Goal: Find specific page/section: Find specific page/section

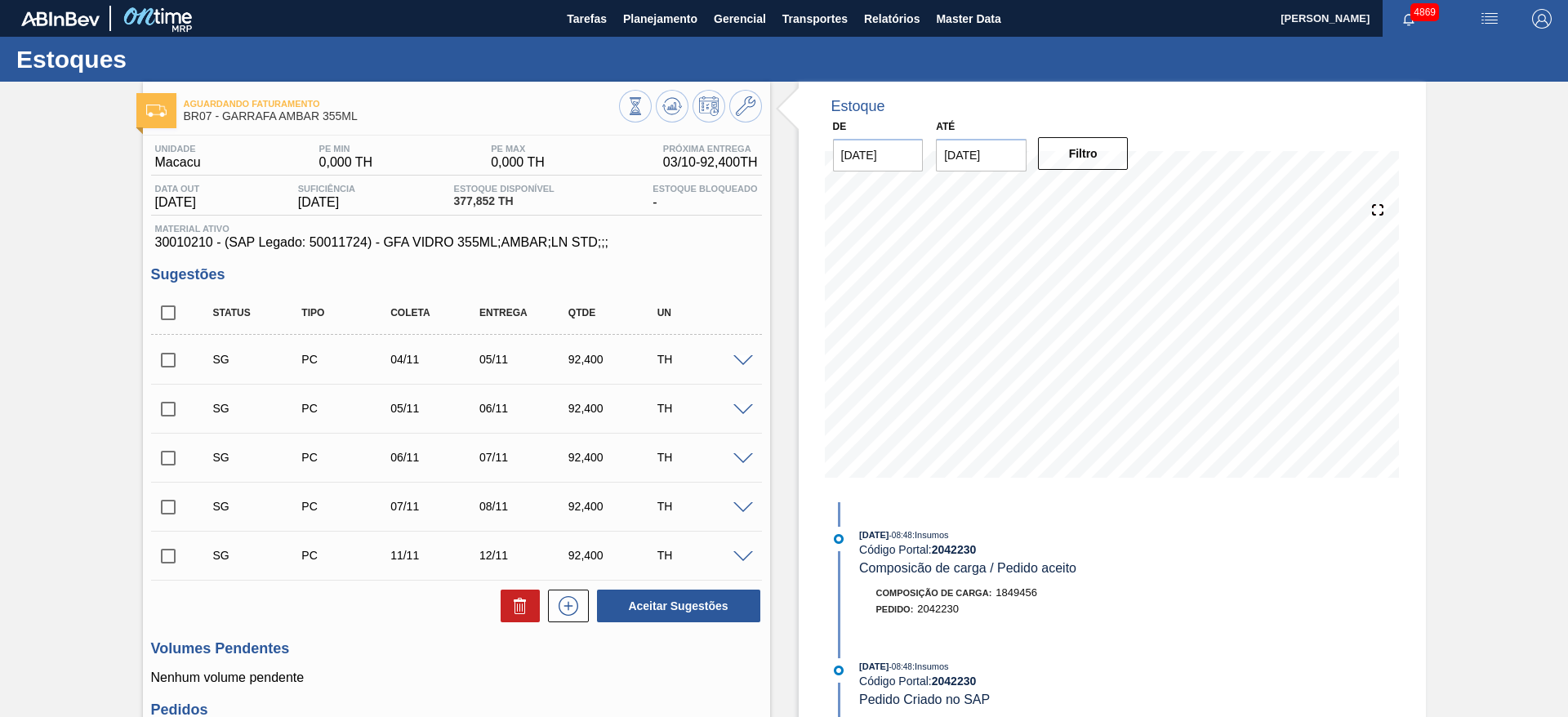
click at [673, 12] on span "Planejamento" at bounding box center [661, 18] width 75 height 20
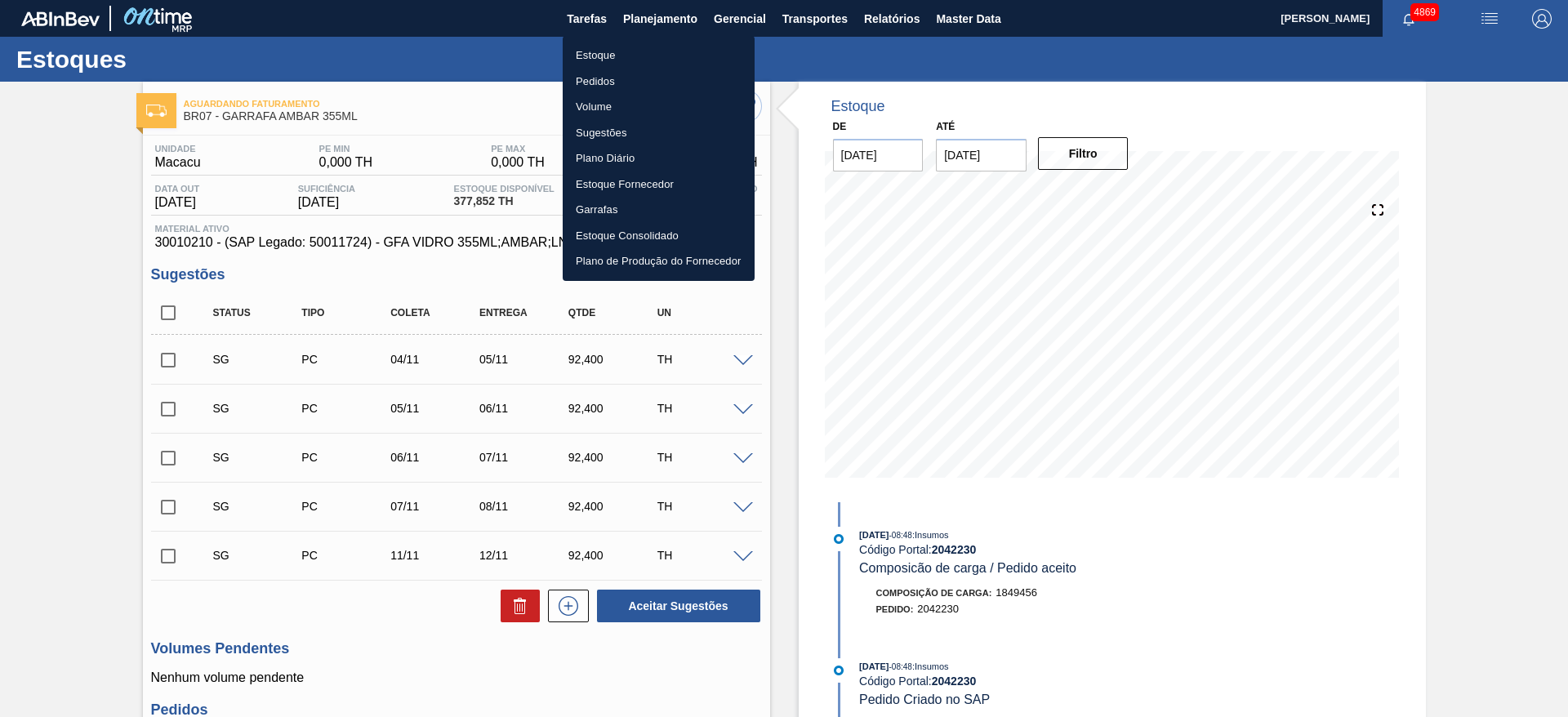
click at [637, 55] on li "Estoque" at bounding box center [658, 56] width 192 height 26
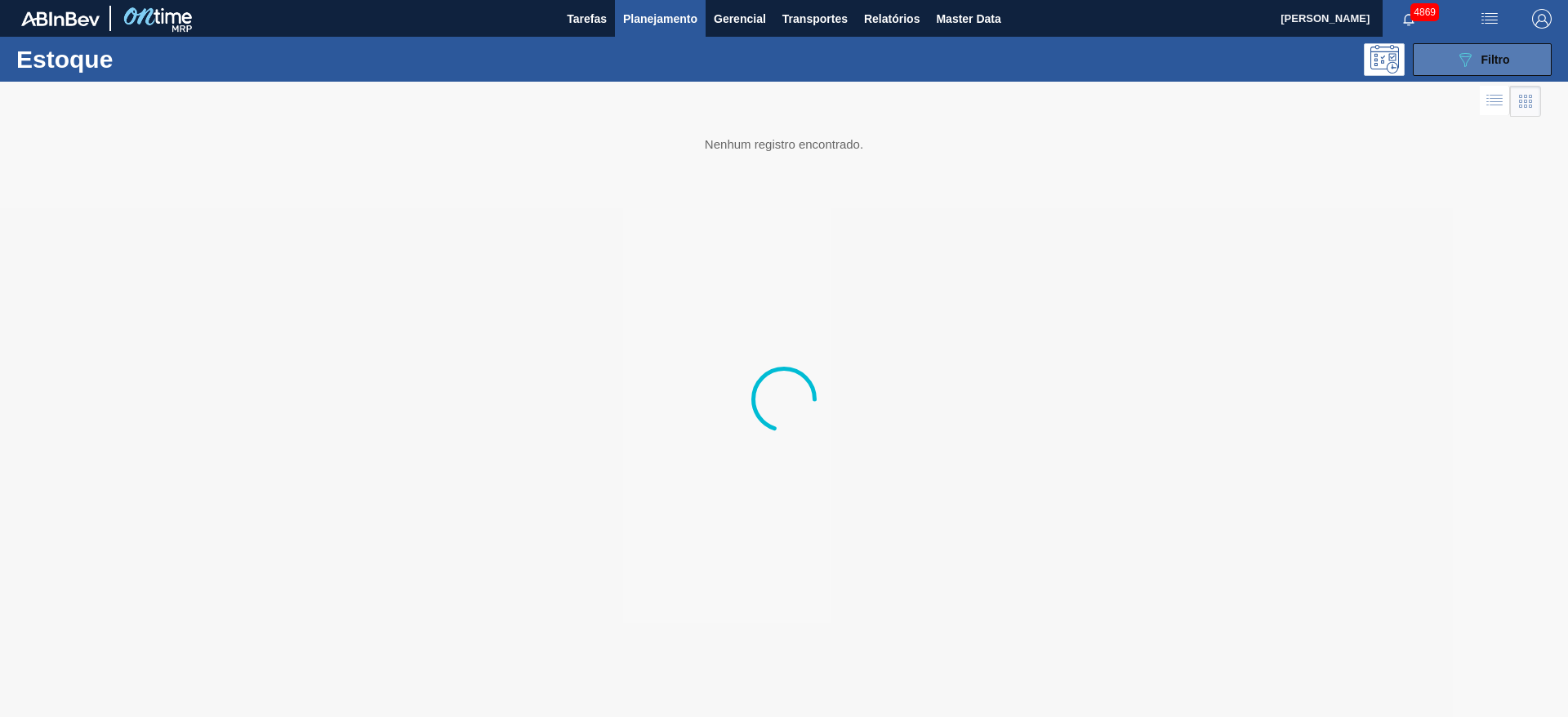
click at [1535, 51] on button "089F7B8B-B2A5-4AFE-B5C0-19BA573D28AC Filtro" at bounding box center [1482, 60] width 139 height 33
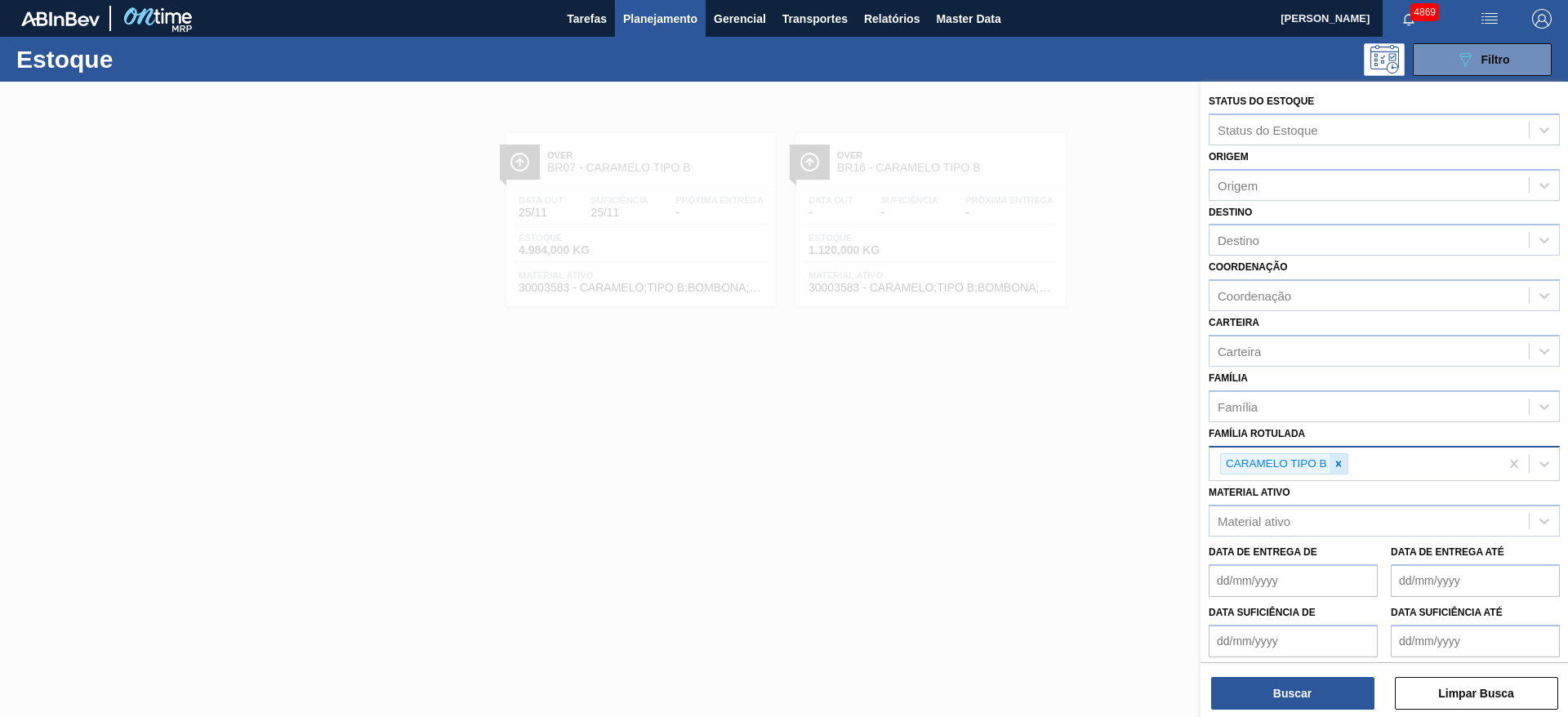
click at [1339, 464] on icon at bounding box center [1338, 463] width 6 height 6
type Rotulada "lumist"
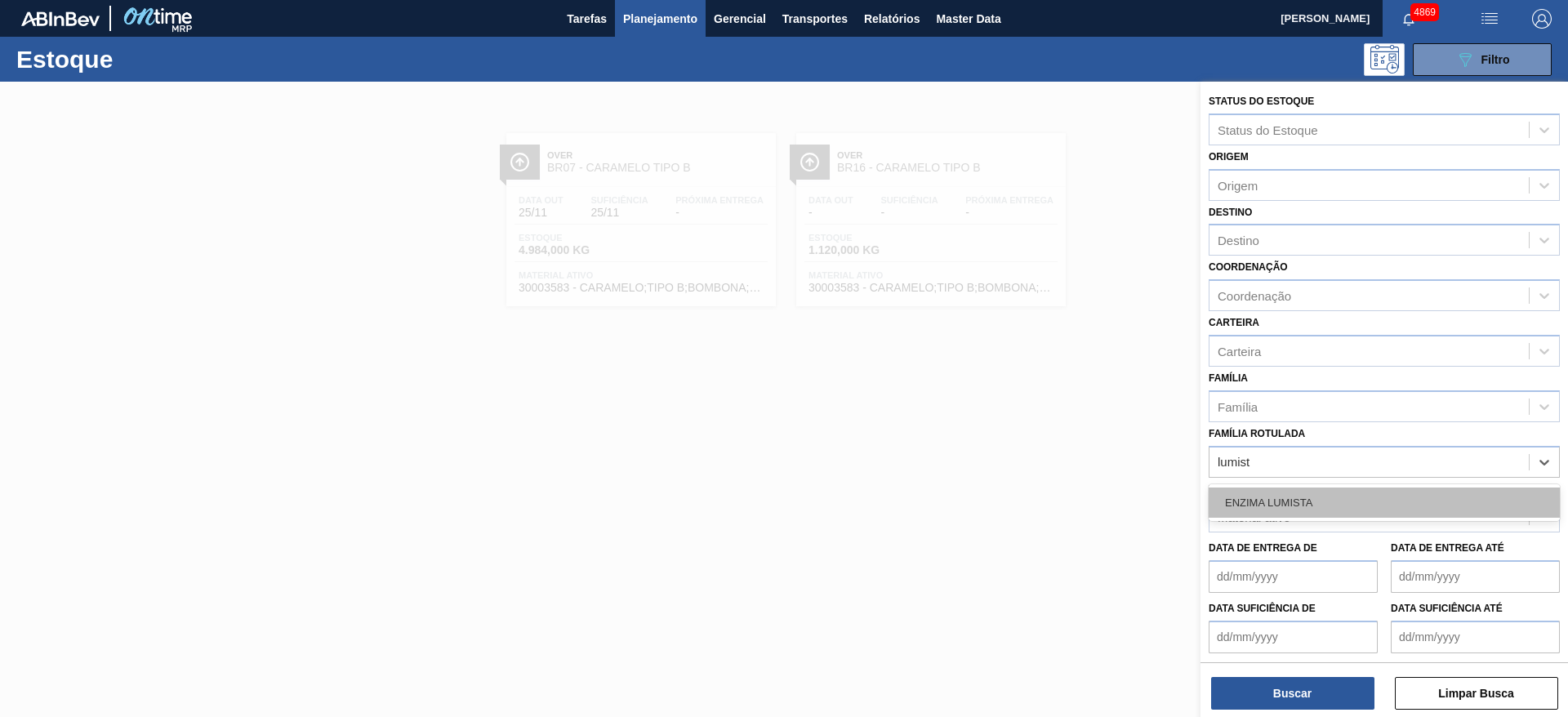
click at [1300, 498] on div "ENZIMA LUMISTA" at bounding box center [1384, 502] width 351 height 30
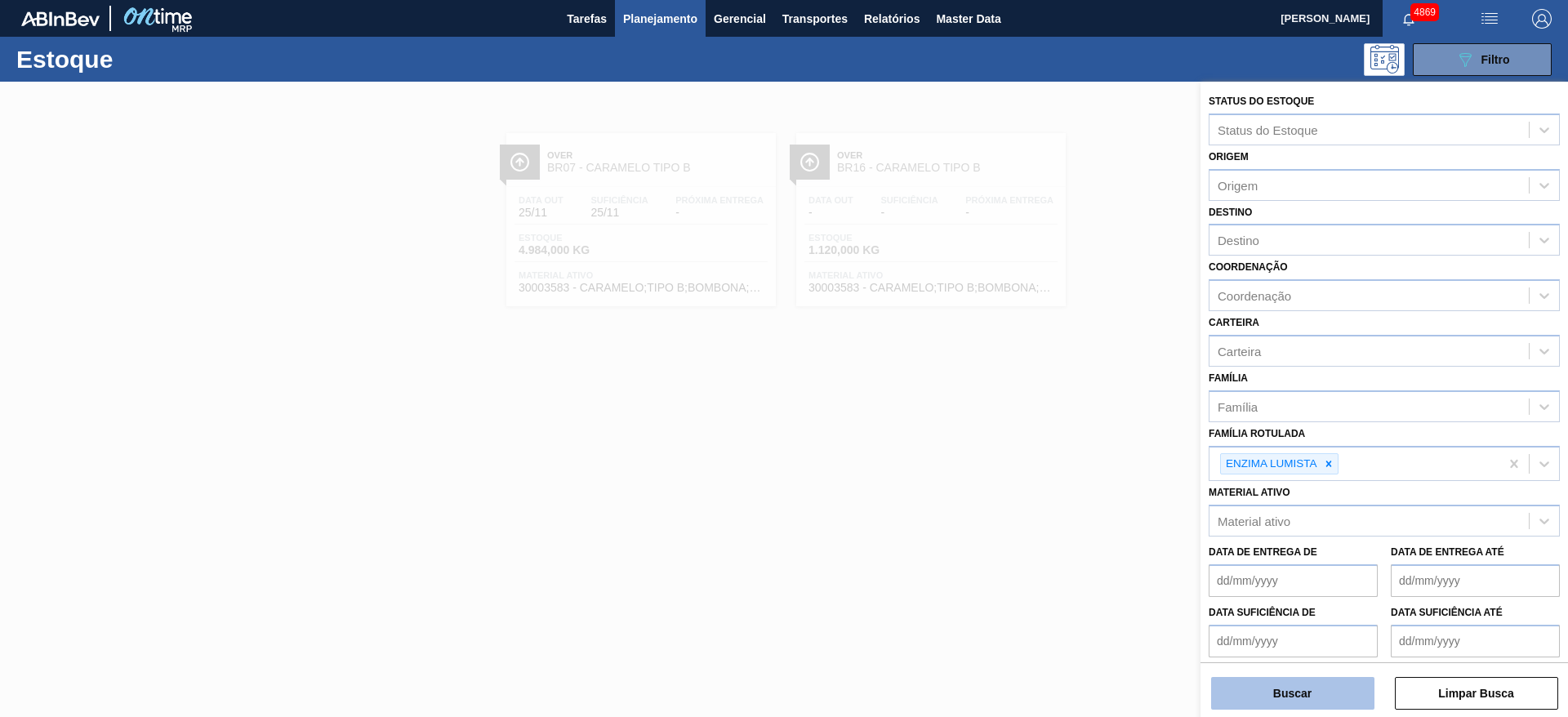
click at [1308, 681] on button "Buscar" at bounding box center [1293, 694] width 163 height 33
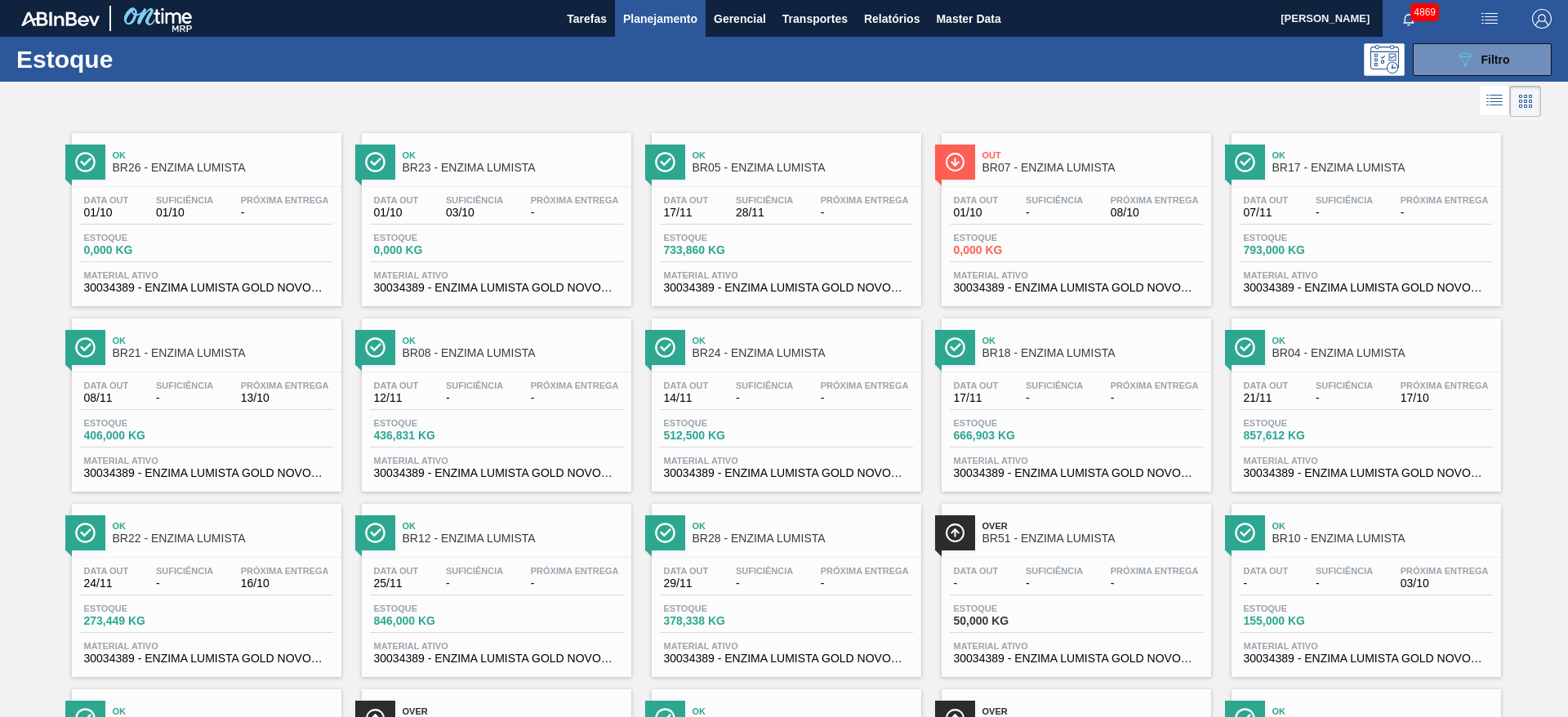
click at [1180, 252] on div "Estoque 0,000 KG" at bounding box center [1077, 247] width 254 height 30
